Goal: Navigation & Orientation: Find specific page/section

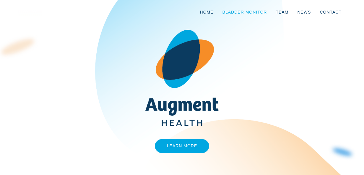
click at [263, 13] on link "Bladder Monitor" at bounding box center [244, 11] width 53 height 19
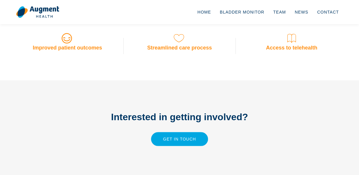
scroll to position [553, 0]
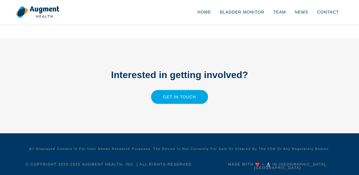
click at [36, 4] on link at bounding box center [37, 12] width 43 height 17
